Goal: Check status: Verify the current state of an ongoing process or item

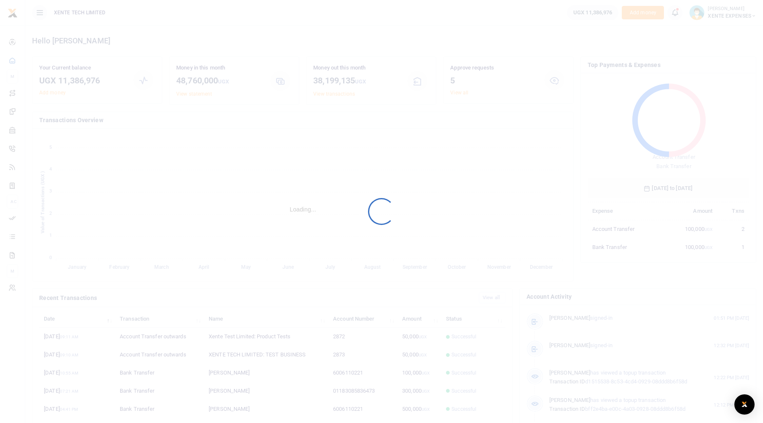
scroll to position [112, 155]
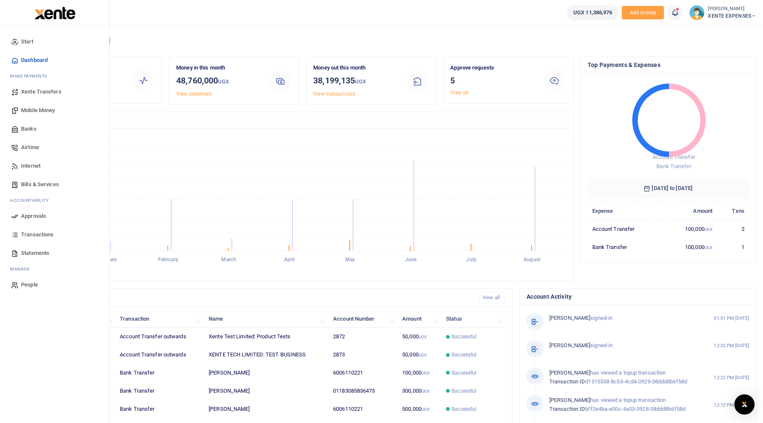
click at [35, 108] on span "Mobile Money" at bounding box center [38, 110] width 34 height 8
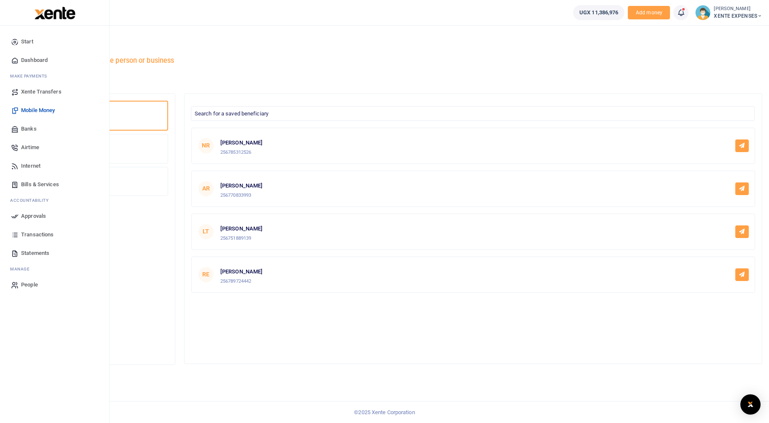
click at [35, 232] on span "Transactions" at bounding box center [37, 235] width 32 height 8
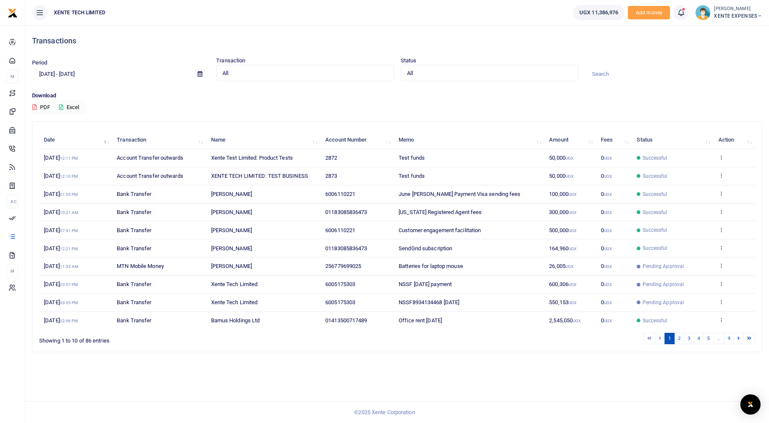
click at [728, 16] on span "XENTE EXPENSES" at bounding box center [738, 16] width 48 height 8
drag, startPoint x: 722, startPoint y: 37, endPoint x: 722, endPoint y: 33, distance: 4.2
click at [722, 33] on div "Switch accounts My profile Account Settings Applications Organization Settings …" at bounding box center [722, 77] width 75 height 112
click at [720, 20] on ul "UGX 11,386,976 Add money Notifications 5 Transactions to act upon You have 5 aw…" at bounding box center [668, 12] width 203 height 25
click at [723, 16] on span "XENTE EXPENSES" at bounding box center [738, 16] width 48 height 8
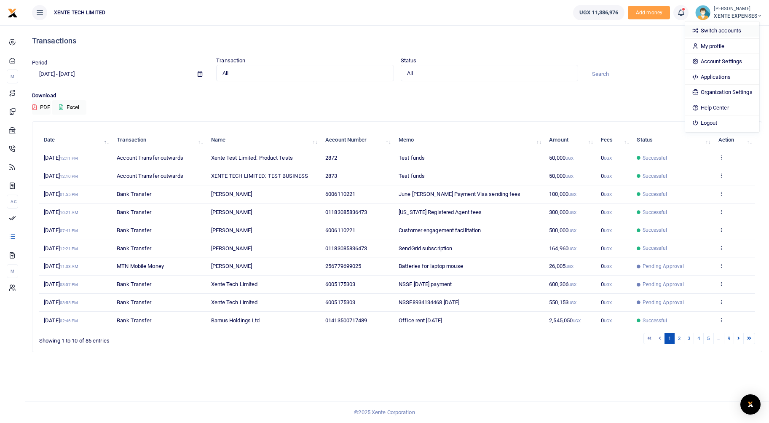
click at [719, 30] on link "Switch accounts" at bounding box center [722, 31] width 74 height 12
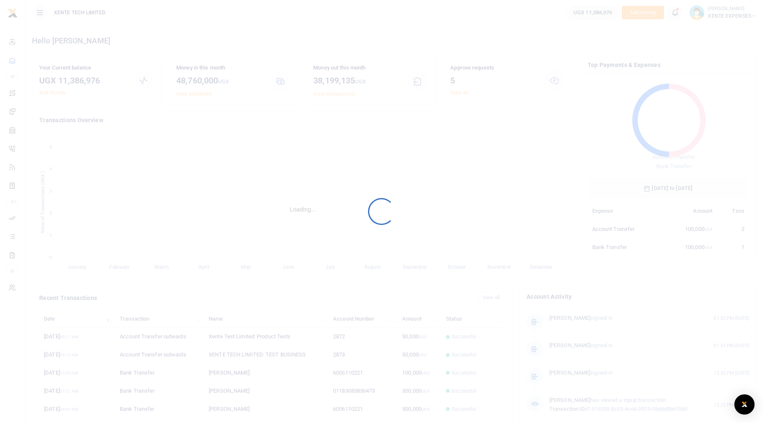
scroll to position [7, 7]
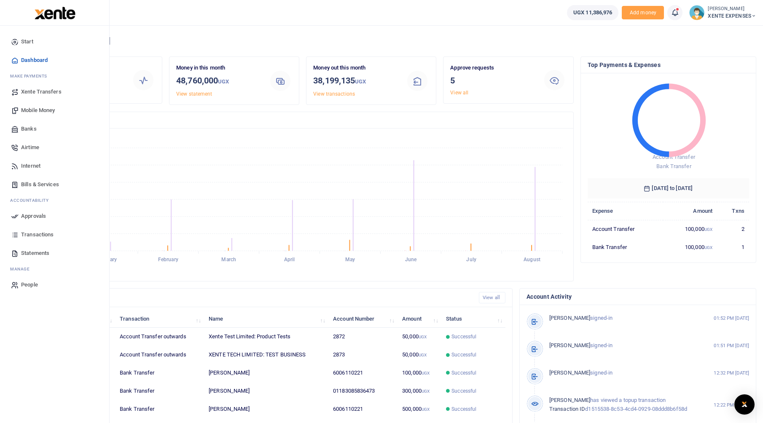
click at [42, 110] on span "Mobile Money" at bounding box center [38, 110] width 34 height 8
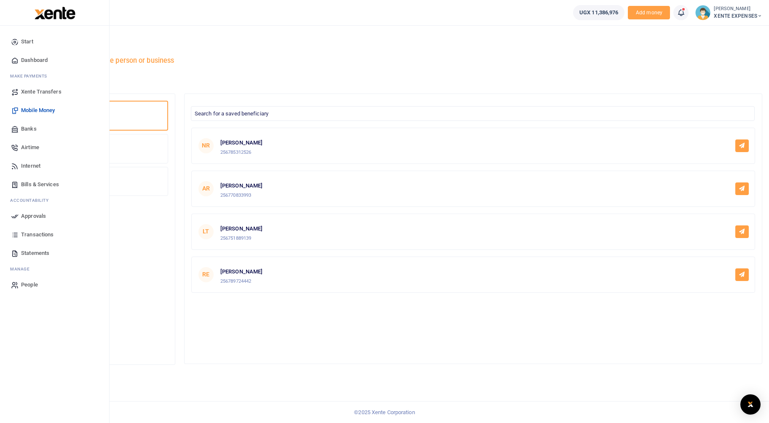
click at [40, 187] on span "Bills & Services" at bounding box center [40, 184] width 38 height 8
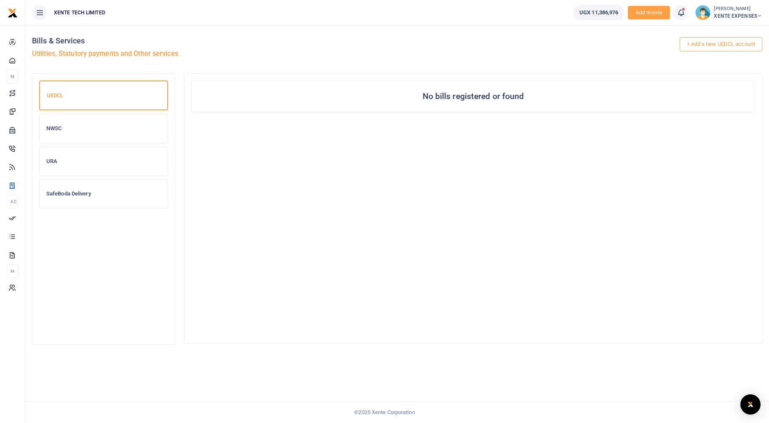
click at [739, 13] on span "XENTE EXPENSES" at bounding box center [738, 16] width 48 height 8
click at [708, 32] on link "Switch accounts" at bounding box center [722, 31] width 74 height 12
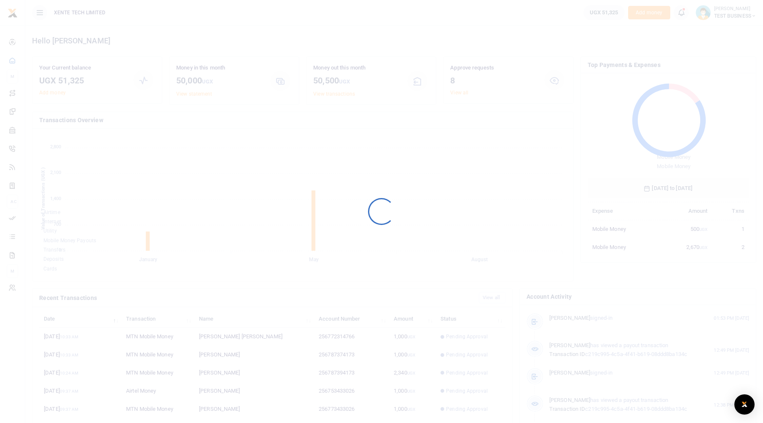
scroll to position [7, 7]
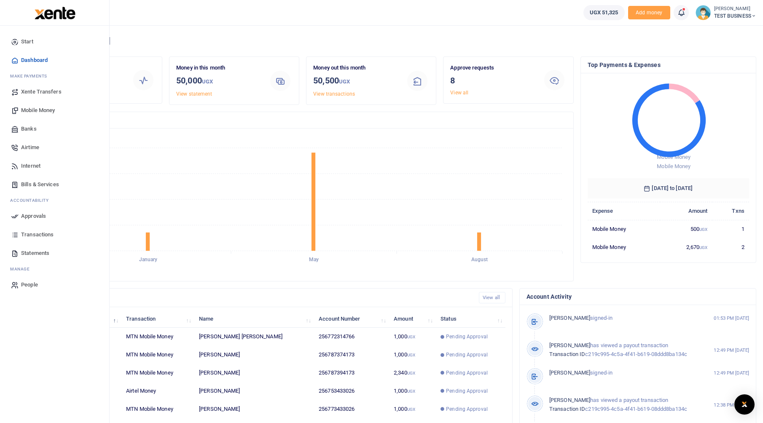
click at [25, 236] on span "Transactions" at bounding box center [37, 235] width 32 height 8
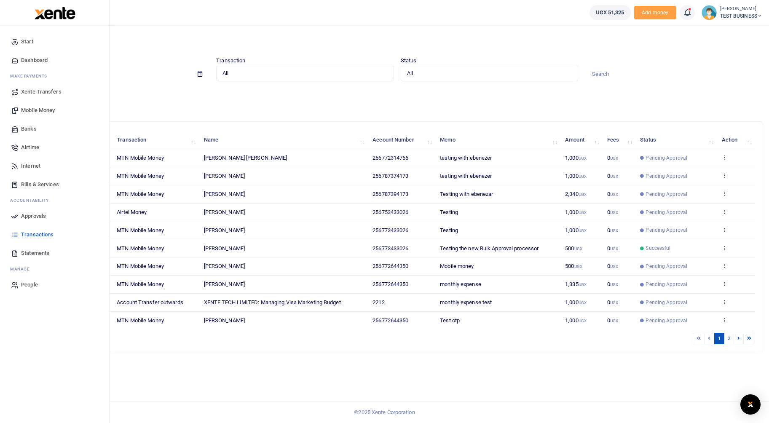
click at [19, 222] on link "Approvals" at bounding box center [55, 216] width 96 height 19
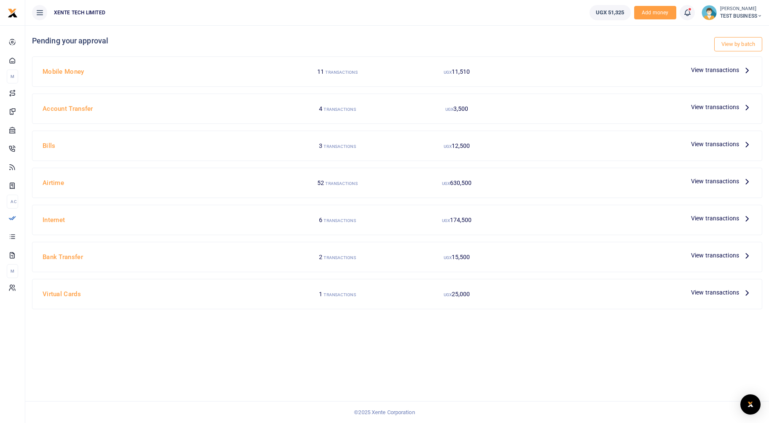
click at [740, 46] on link "View by batch" at bounding box center [739, 44] width 48 height 14
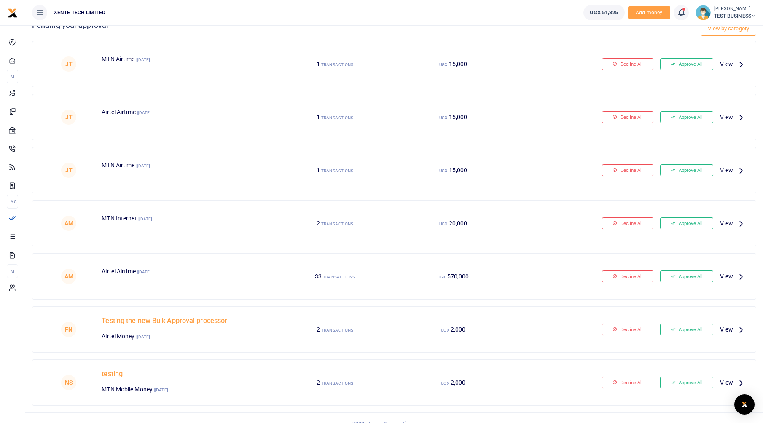
scroll to position [27, 0]
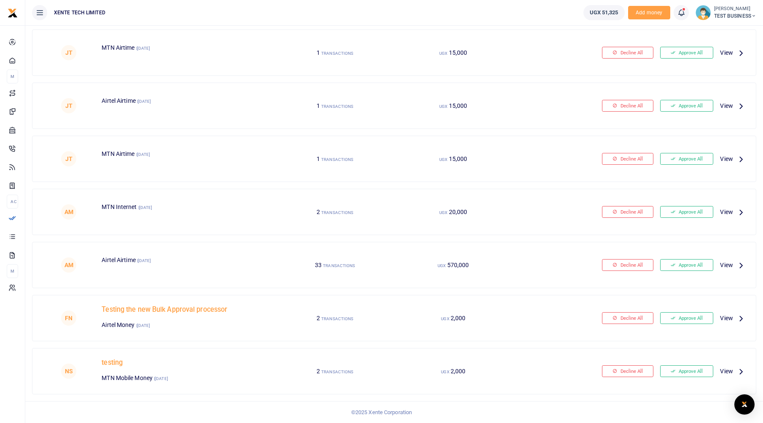
click at [736, 316] on icon at bounding box center [740, 318] width 9 height 9
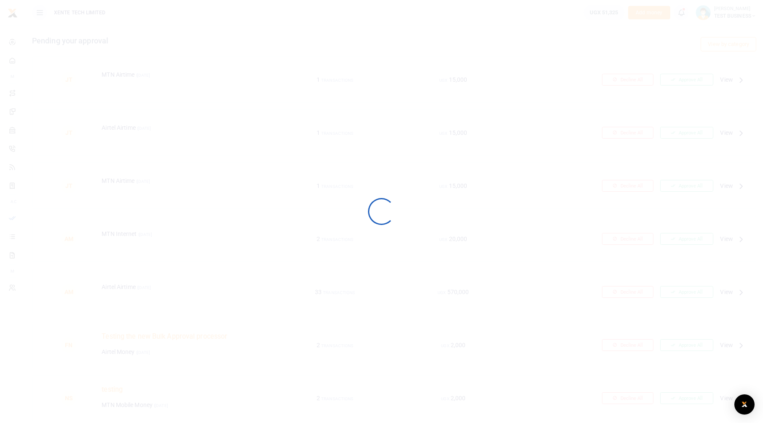
scroll to position [27, 0]
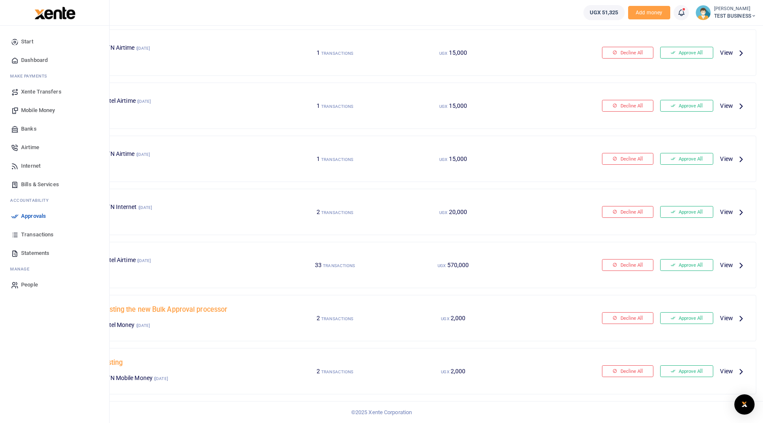
click at [33, 237] on span "Transactions" at bounding box center [37, 235] width 32 height 8
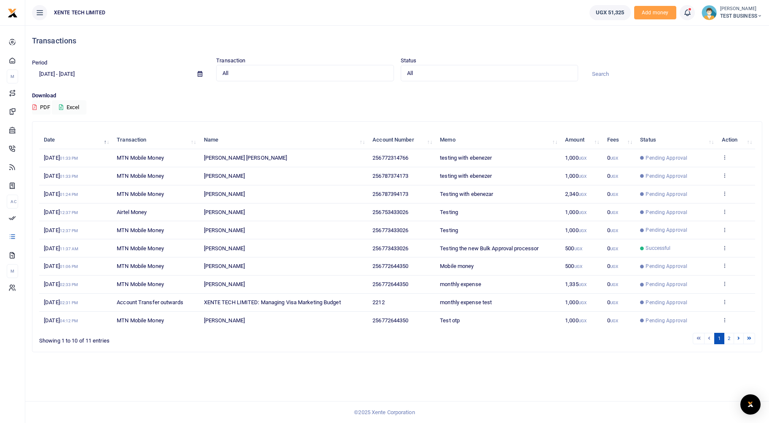
click at [433, 74] on span "All" at bounding box center [486, 73] width 159 height 8
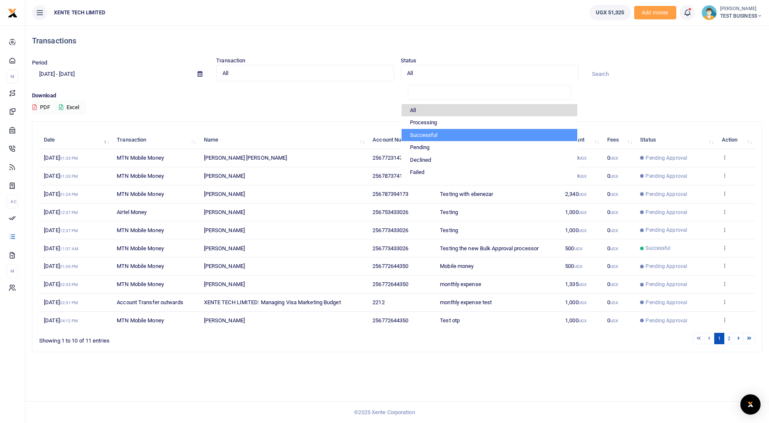
click at [425, 137] on li "Successful" at bounding box center [490, 135] width 176 height 13
select select "COMMITTED"
